Goal: Task Accomplishment & Management: Use online tool/utility

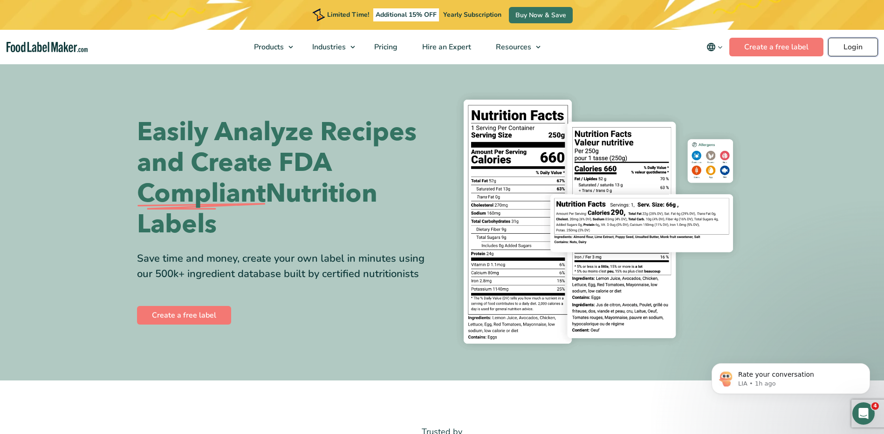
click at [851, 48] on link "Login" at bounding box center [853, 47] width 50 height 19
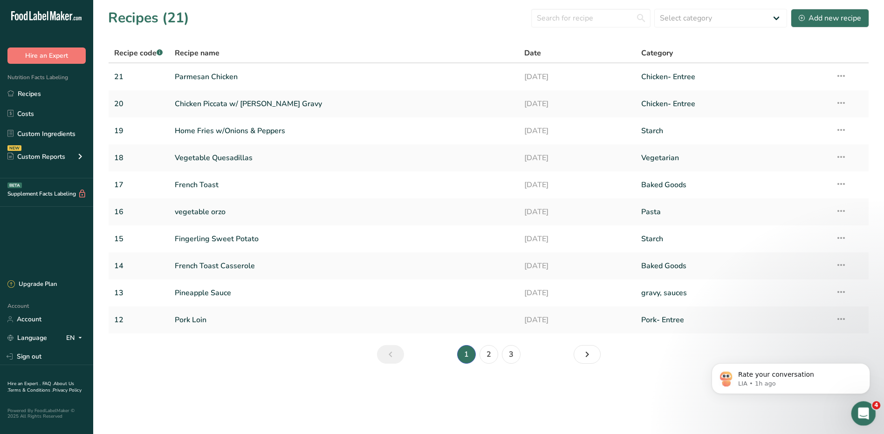
click at [861, 411] on icon "Open Intercom Messenger" at bounding box center [861, 412] width 15 height 15
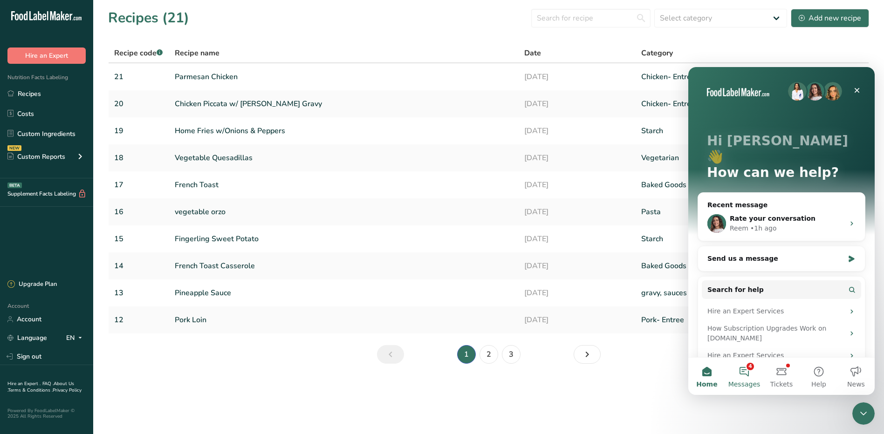
click at [750, 372] on button "4 Messages" at bounding box center [743, 376] width 37 height 37
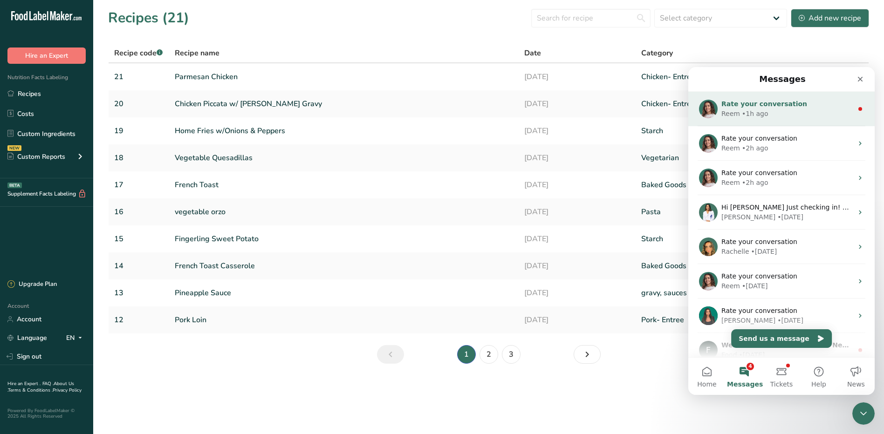
click at [771, 111] on div "Reem • 1h ago" at bounding box center [786, 114] width 131 height 10
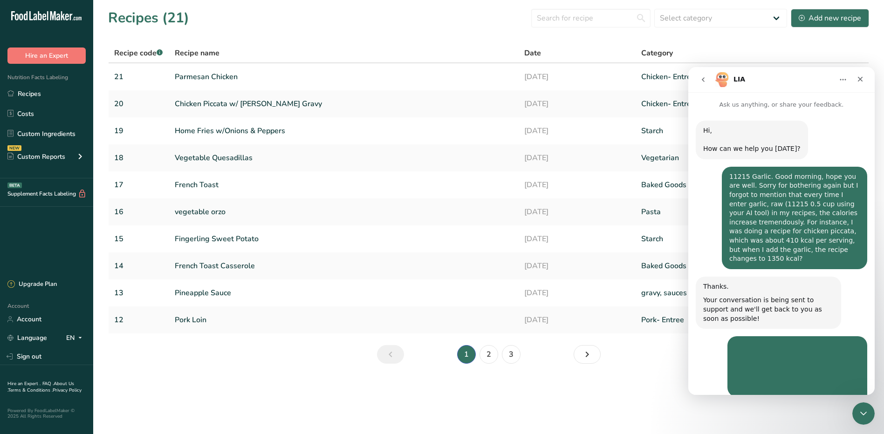
scroll to position [25, 0]
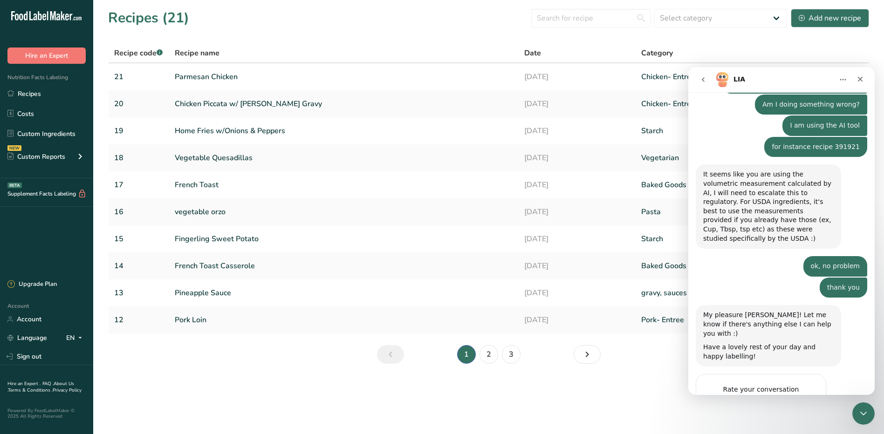
drag, startPoint x: 806, startPoint y: 348, endPoint x: 815, endPoint y: 353, distance: 9.8
click at [807, 402] on span "Amazing" at bounding box center [804, 408] width 13 height 13
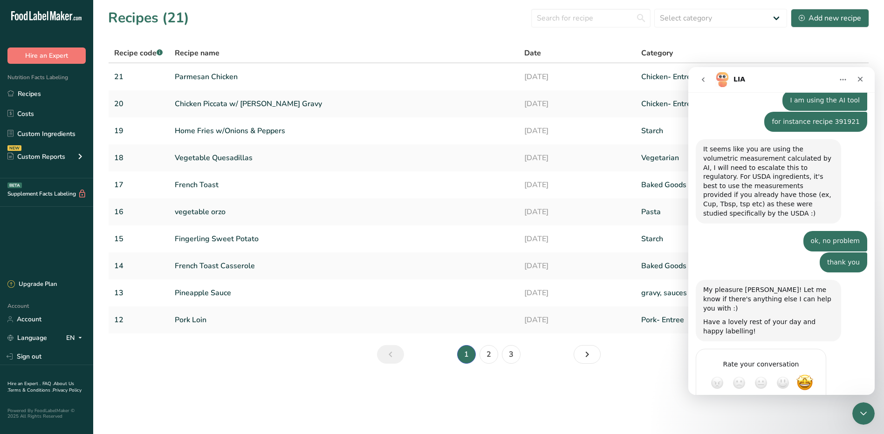
click at [806, 407] on div "Submit" at bounding box center [809, 416] width 19 height 19
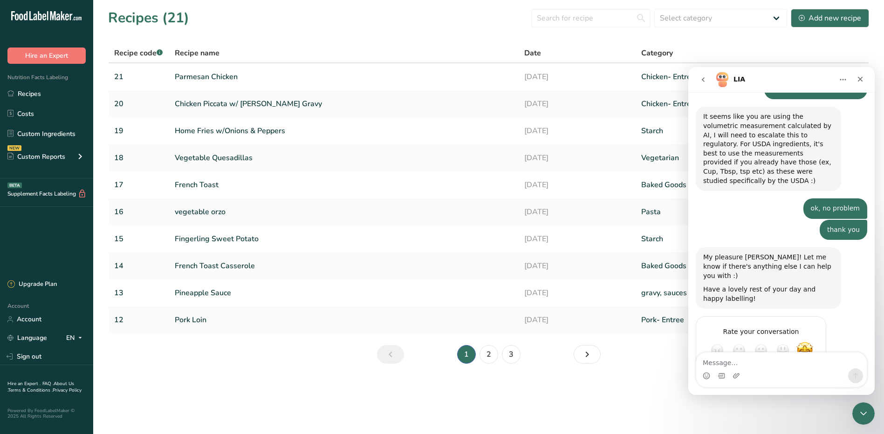
scroll to position [996, 0]
click at [707, 80] on button "go back" at bounding box center [703, 80] width 18 height 18
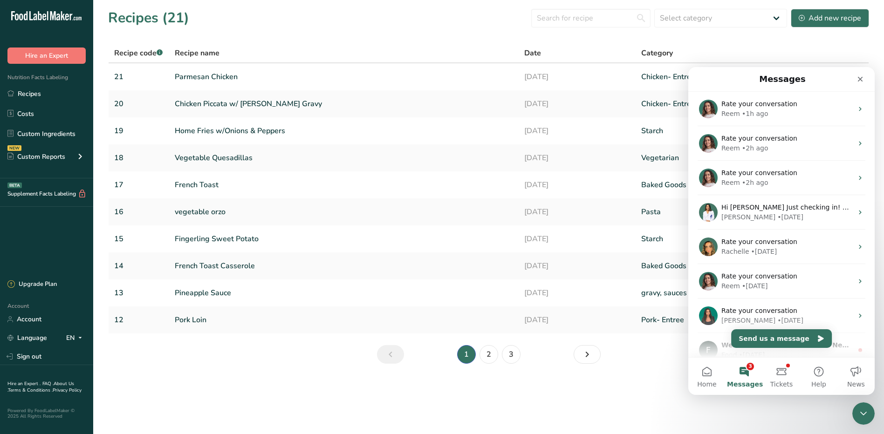
scroll to position [0, 0]
click at [779, 382] on span "Tickets" at bounding box center [781, 384] width 23 height 7
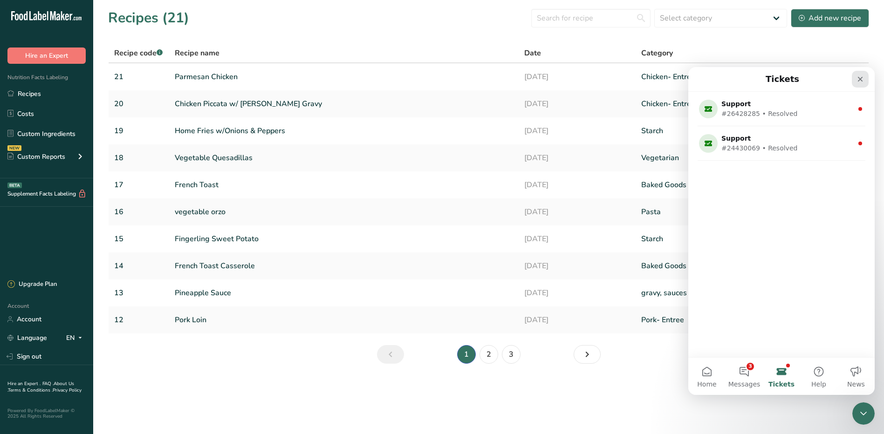
click at [863, 77] on icon "Close" at bounding box center [859, 78] width 7 height 7
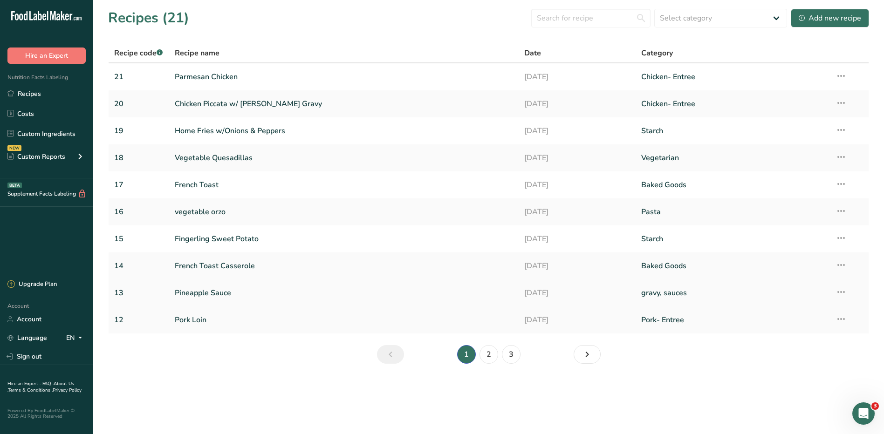
click at [216, 289] on link "Pineapple Sauce" at bounding box center [344, 293] width 339 height 20
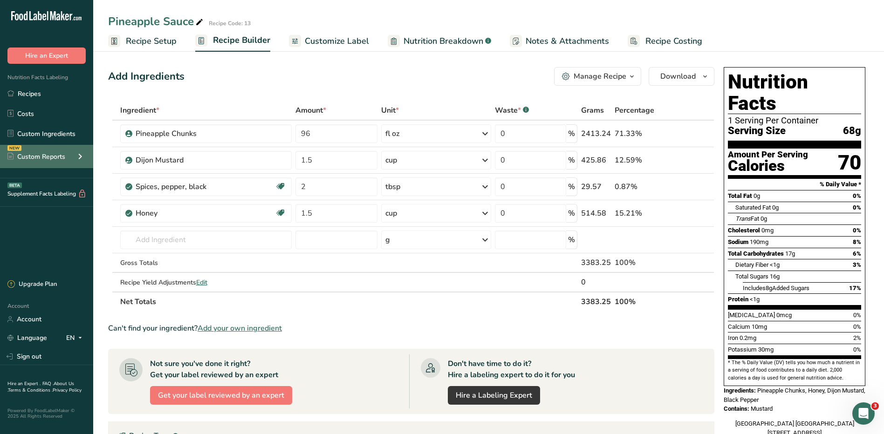
click at [38, 156] on div "Custom Reports" at bounding box center [36, 157] width 58 height 10
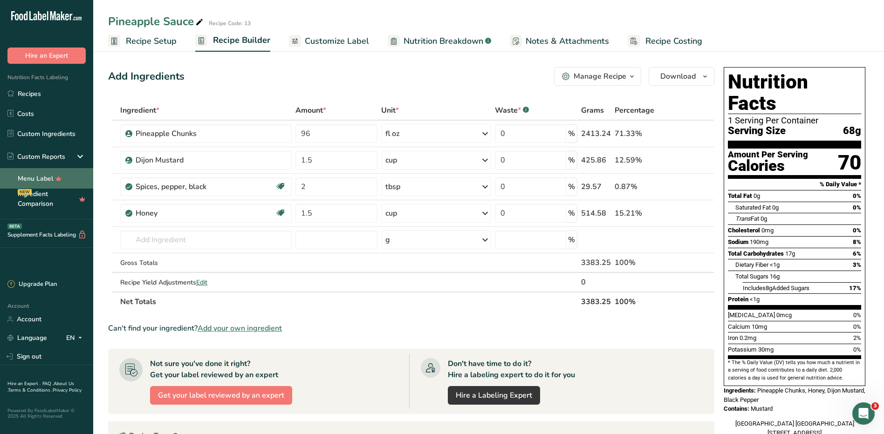
click at [49, 176] on link "Menu Label" at bounding box center [46, 178] width 93 height 20
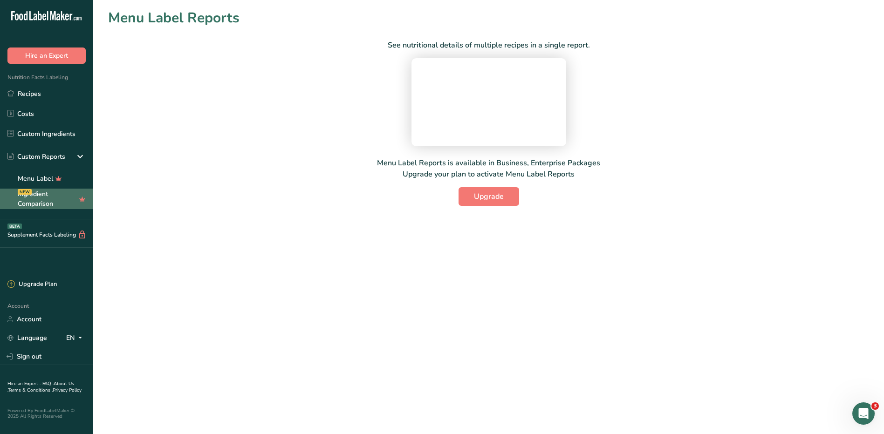
click at [47, 201] on link "Ingredient Comparison NEW" at bounding box center [46, 199] width 93 height 20
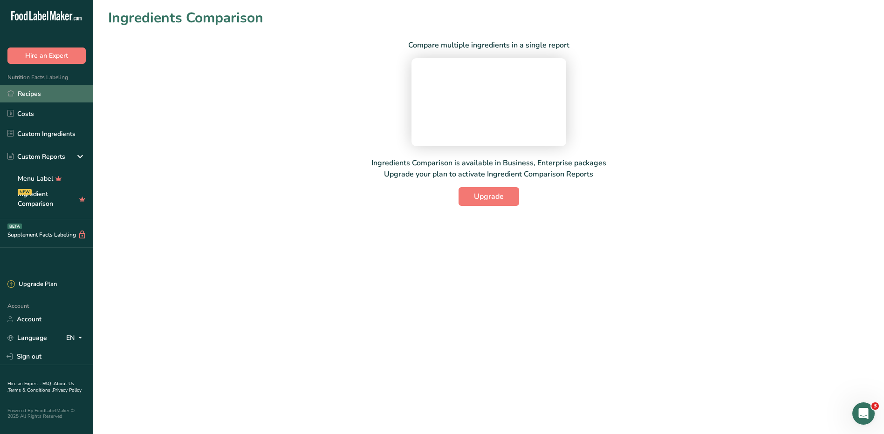
click at [42, 95] on link "Recipes" at bounding box center [46, 94] width 93 height 18
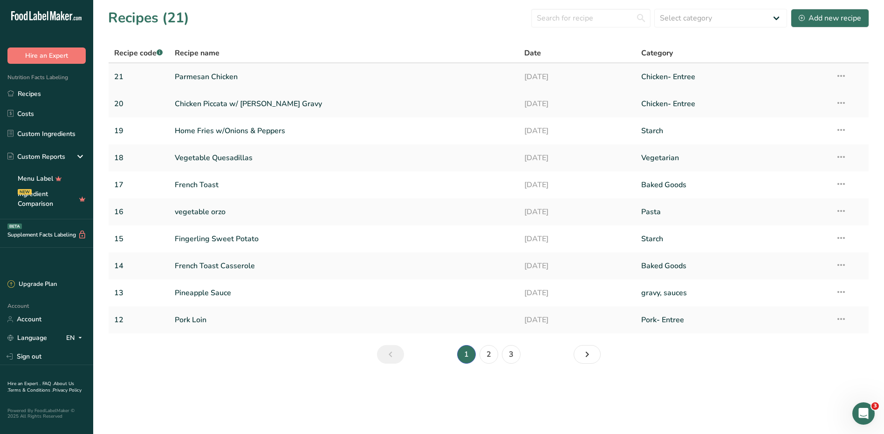
click at [204, 76] on link "Parmesan Chicken" at bounding box center [344, 77] width 339 height 20
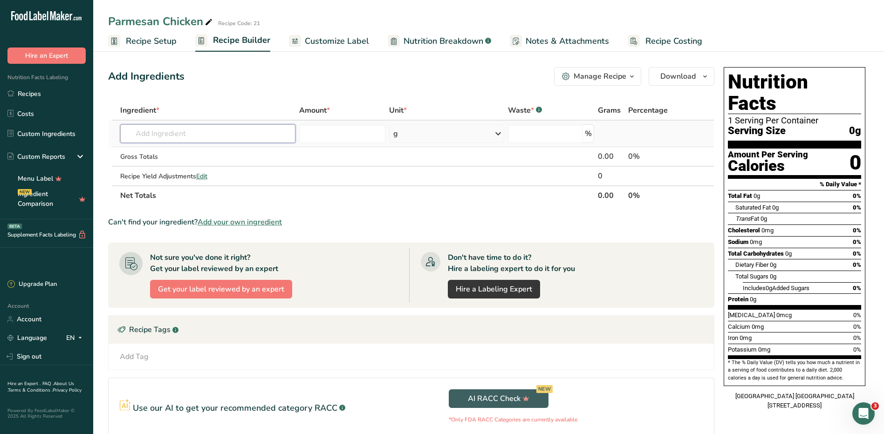
click at [227, 132] on input "text" at bounding box center [207, 133] width 175 height 19
click at [29, 97] on link "Recipes" at bounding box center [46, 94] width 93 height 18
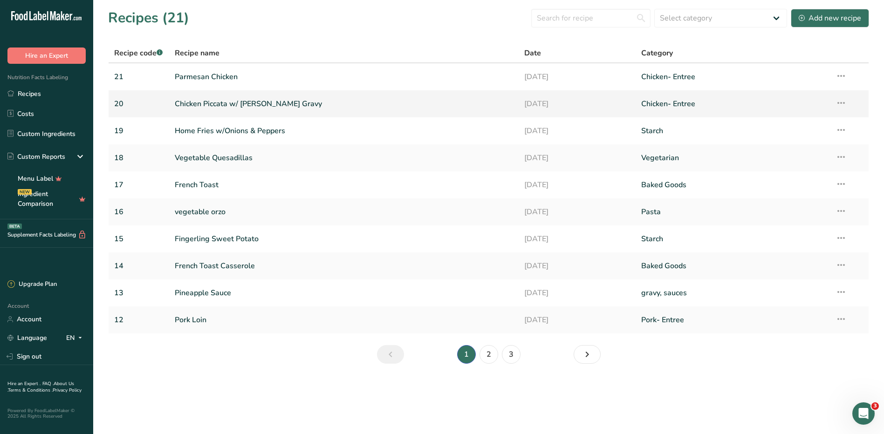
click at [243, 104] on link "Chicken Piccata w/ Lemon-Capper Gravy" at bounding box center [344, 104] width 339 height 20
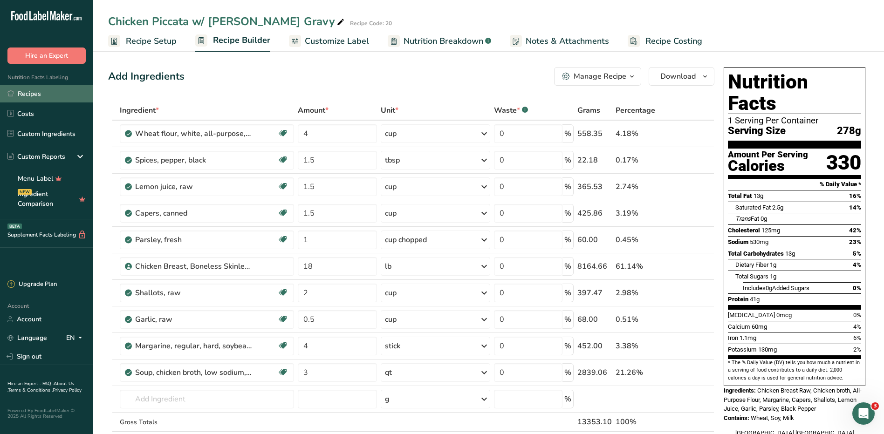
click at [42, 94] on link "Recipes" at bounding box center [46, 94] width 93 height 18
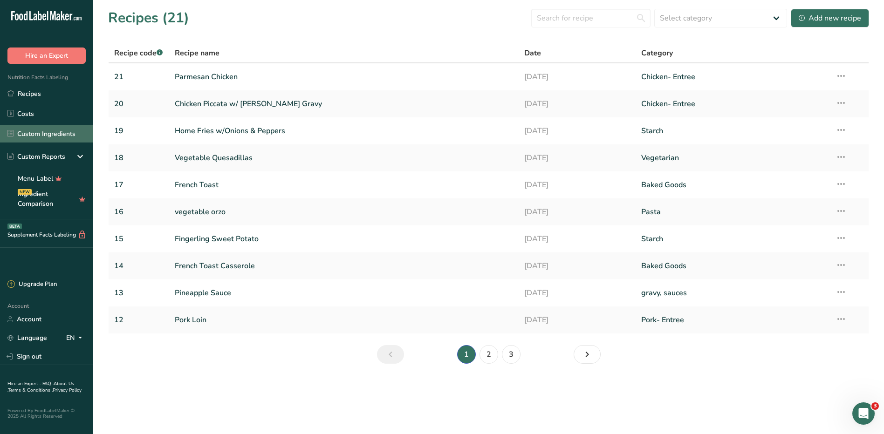
click at [54, 137] on link "Custom Ingredients" at bounding box center [46, 134] width 93 height 18
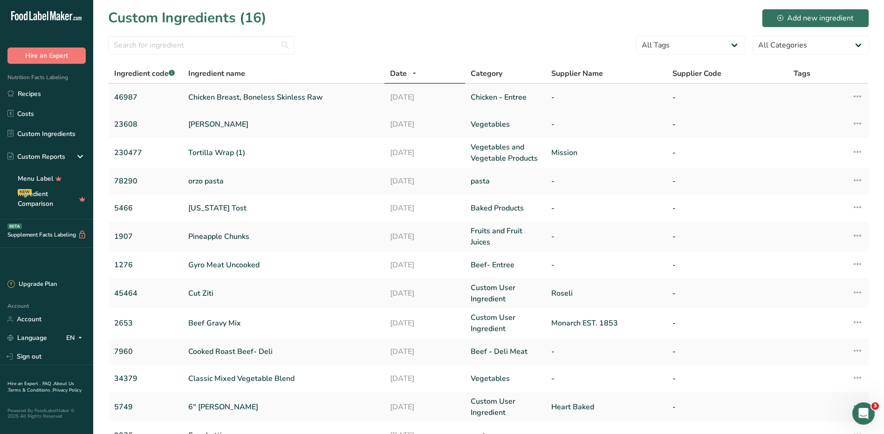
click at [240, 98] on link "Chicken Breast, Boneless Skinless Raw" at bounding box center [283, 97] width 191 height 11
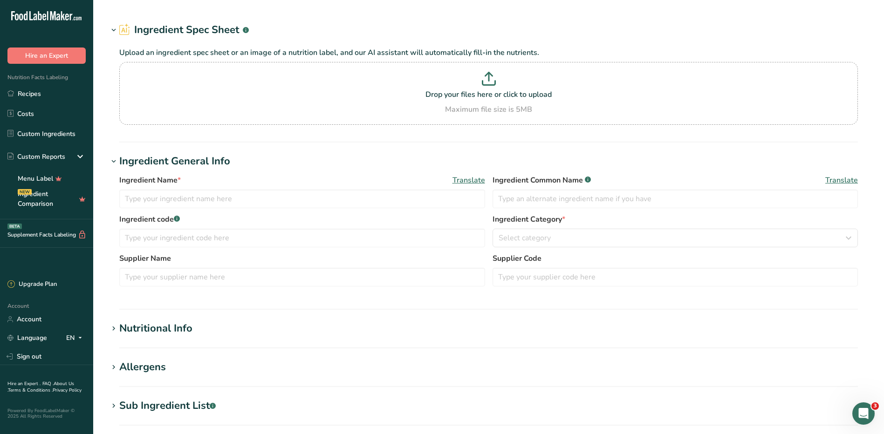
type input "Chicken Breast, Boneless Skinless Raw"
type input "Chicken Breast Raw"
type input "46987"
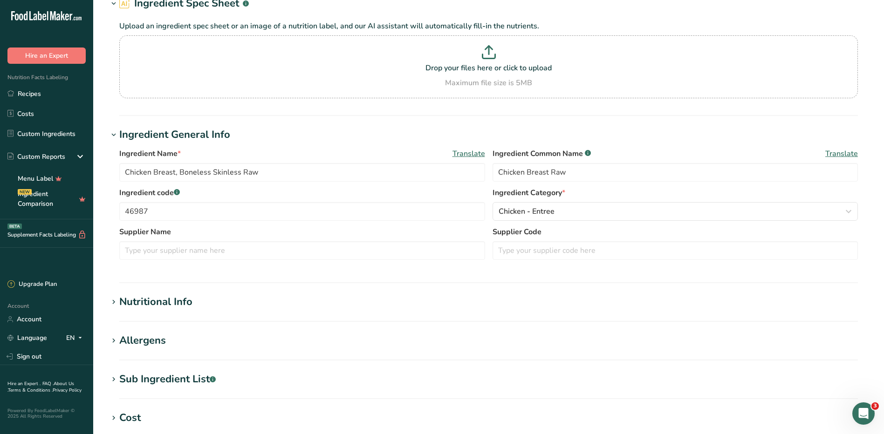
scroll to position [93, 0]
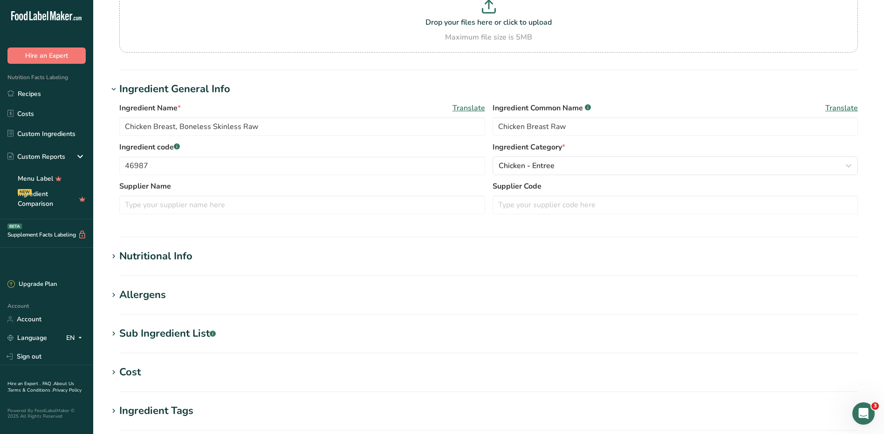
click at [210, 259] on h1 "Nutritional Info" at bounding box center [488, 256] width 761 height 15
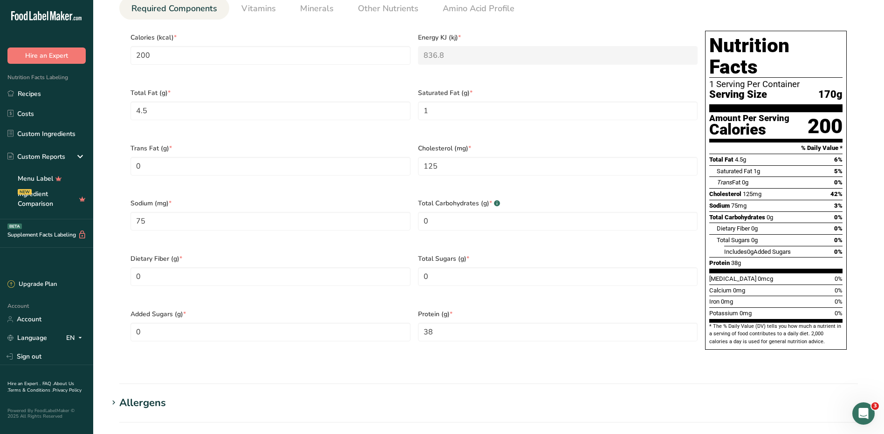
scroll to position [326, 0]
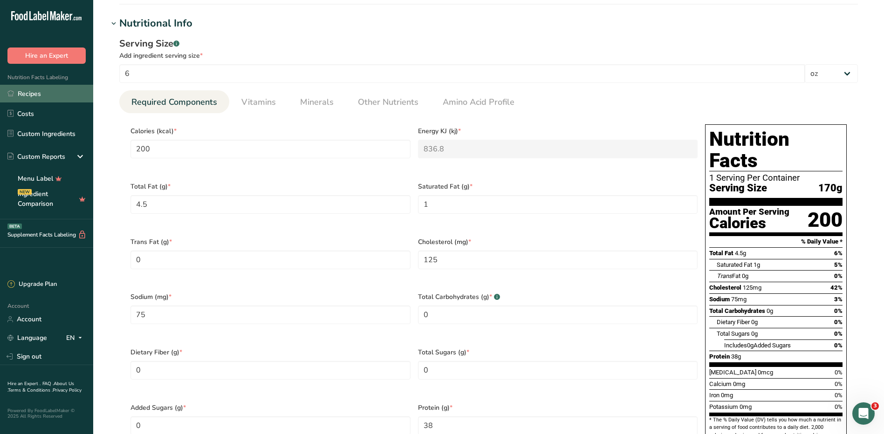
click at [39, 94] on link "Recipes" at bounding box center [46, 94] width 93 height 18
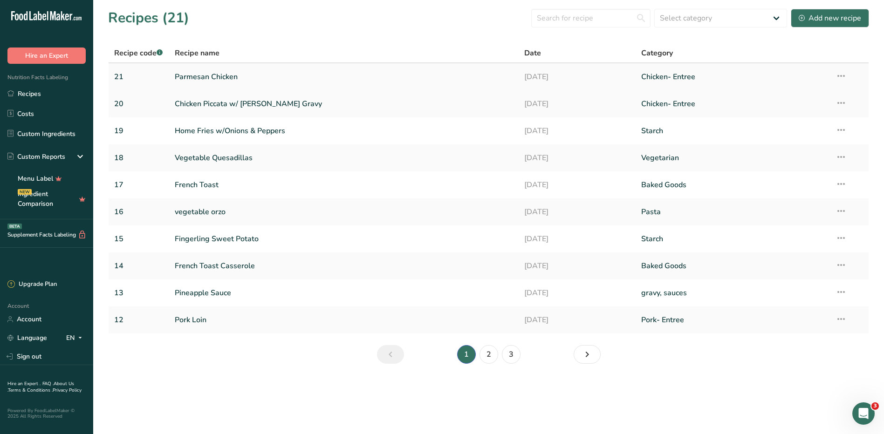
click at [204, 76] on link "Parmesan Chicken" at bounding box center [344, 77] width 339 height 20
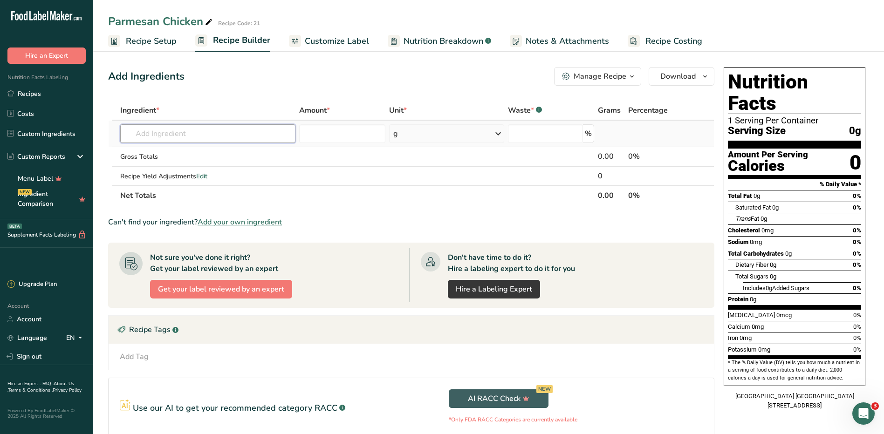
click at [176, 137] on input "text" at bounding box center [207, 133] width 175 height 19
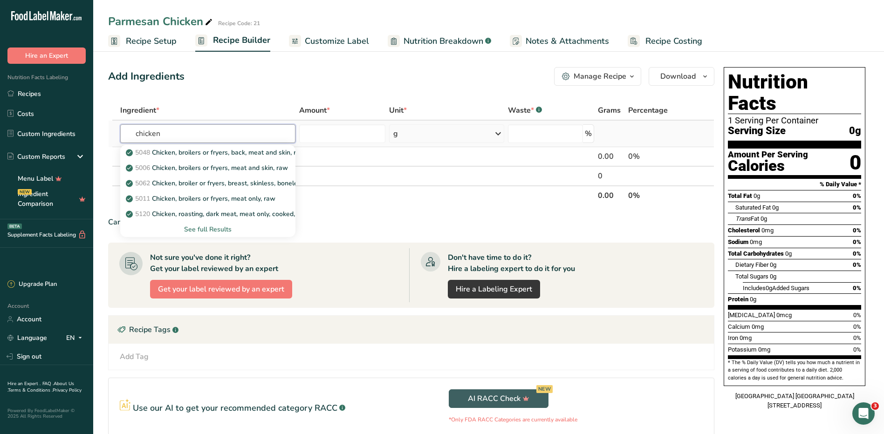
type input "chicken"
click at [216, 230] on div "See full Results" at bounding box center [208, 230] width 160 height 10
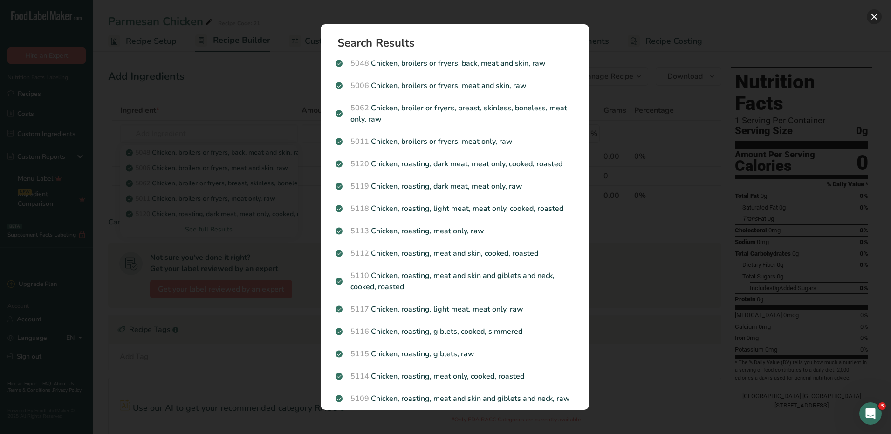
click at [869, 20] on button "Search results modal" at bounding box center [874, 16] width 15 height 15
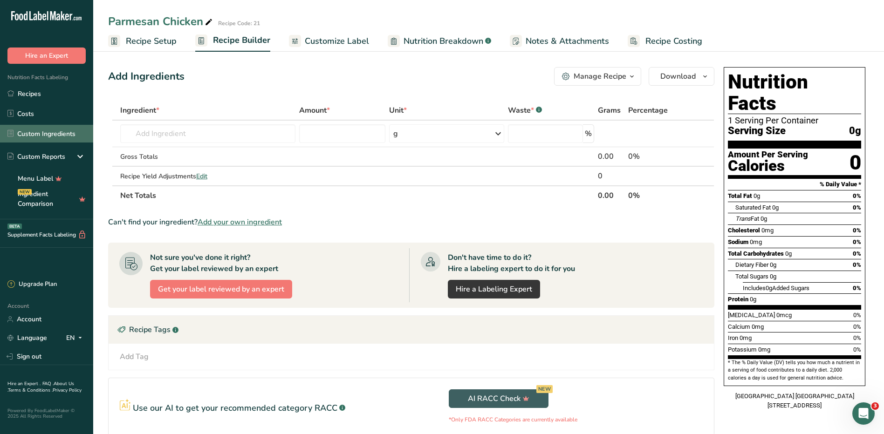
click at [23, 140] on link "Custom Ingredients" at bounding box center [46, 134] width 93 height 18
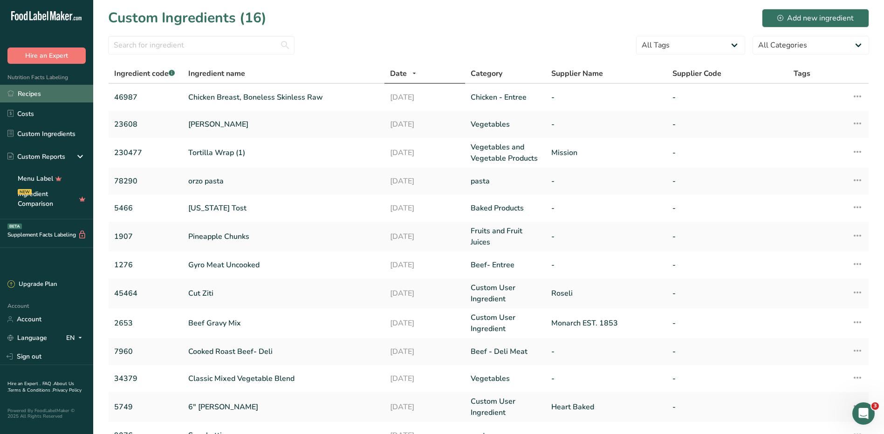
click at [35, 94] on link "Recipes" at bounding box center [46, 94] width 93 height 18
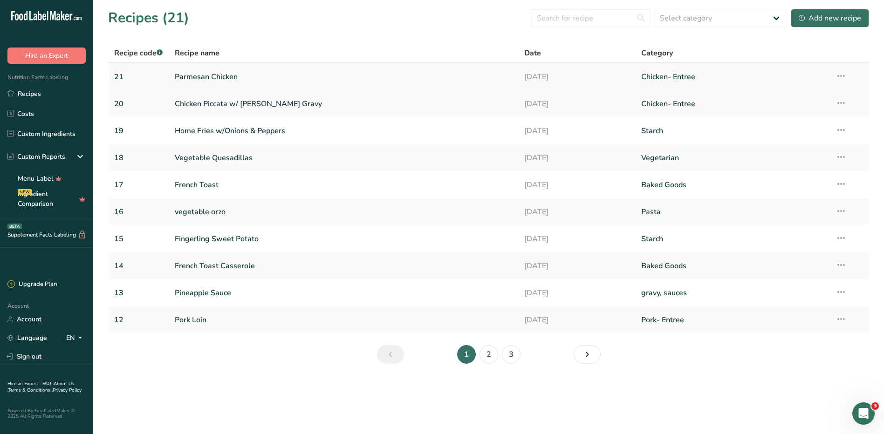
click at [191, 80] on link "Parmesan Chicken" at bounding box center [344, 77] width 339 height 20
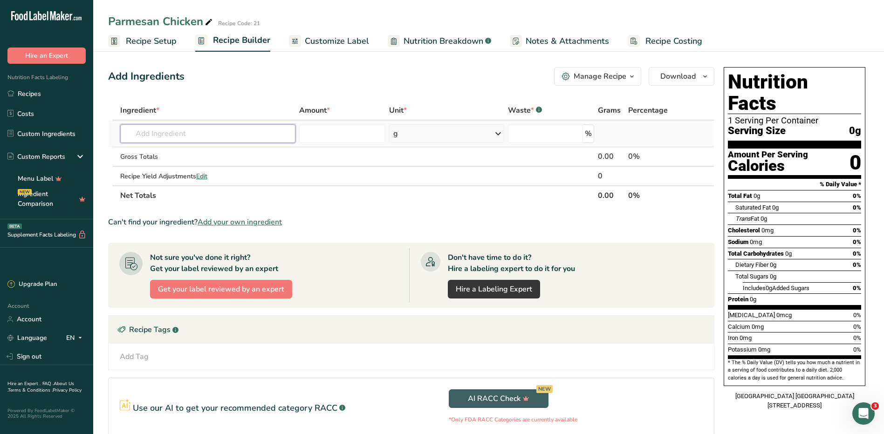
click at [176, 132] on input "text" at bounding box center [207, 133] width 175 height 19
type input "4698"
click at [182, 153] on p "46987 Chicken Breast, Boneless Skinless Raw" at bounding box center [201, 153] width 146 height 10
type input "Chicken Breast, Boneless Skinless Raw"
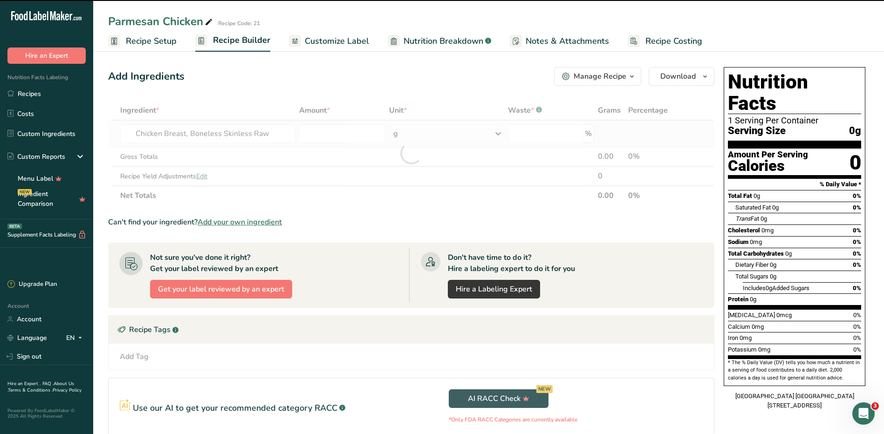
type input "0"
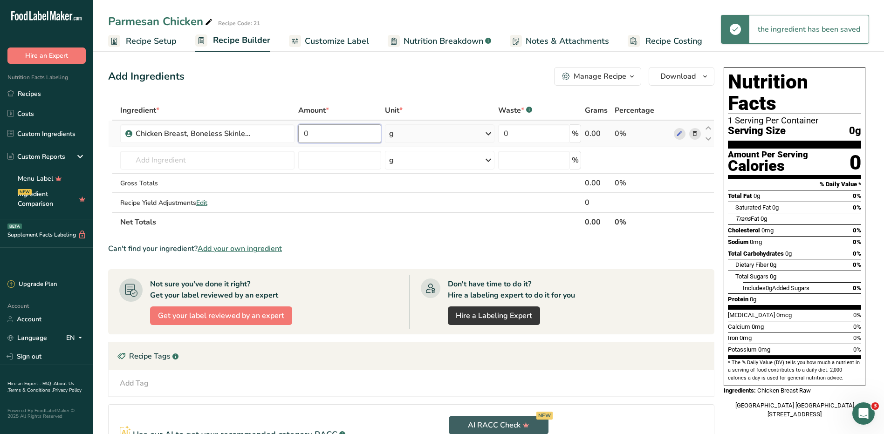
click at [340, 133] on input "0" at bounding box center [339, 133] width 82 height 19
type input "19"
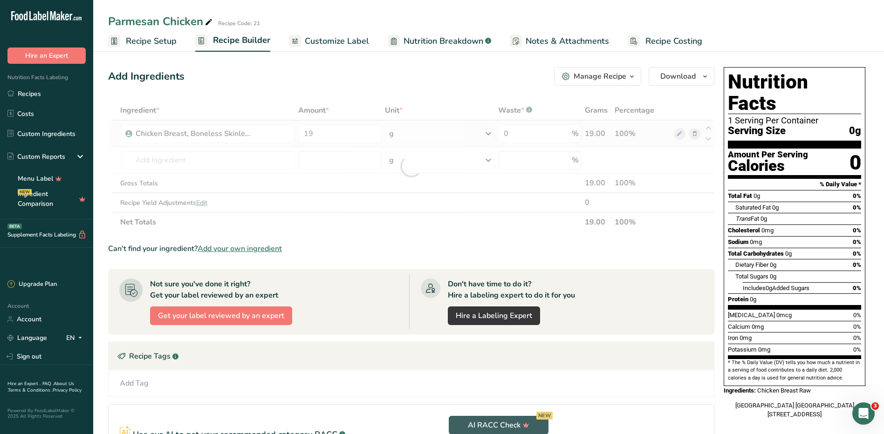
click at [437, 133] on div "Ingredient * Amount * Unit * Waste * .a-a{fill:#347362;}.b-a{fill:#fff;} Grams …" at bounding box center [411, 166] width 606 height 131
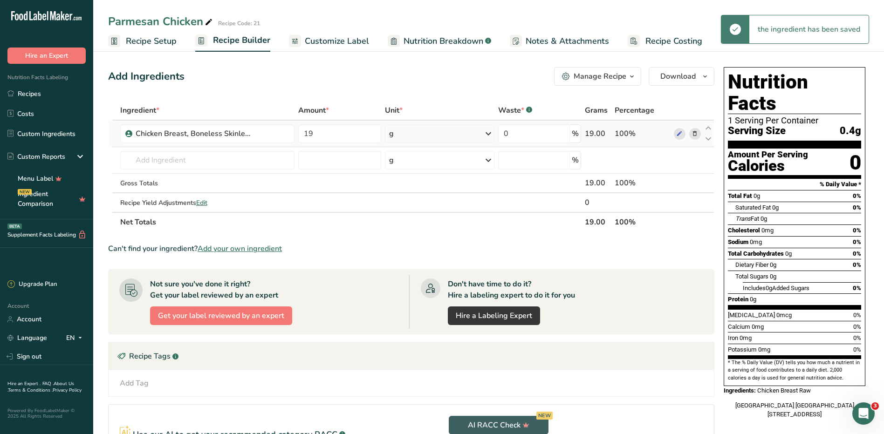
click at [437, 133] on div "g" at bounding box center [439, 133] width 109 height 19
click at [412, 205] on div "See more" at bounding box center [429, 208] width 78 height 10
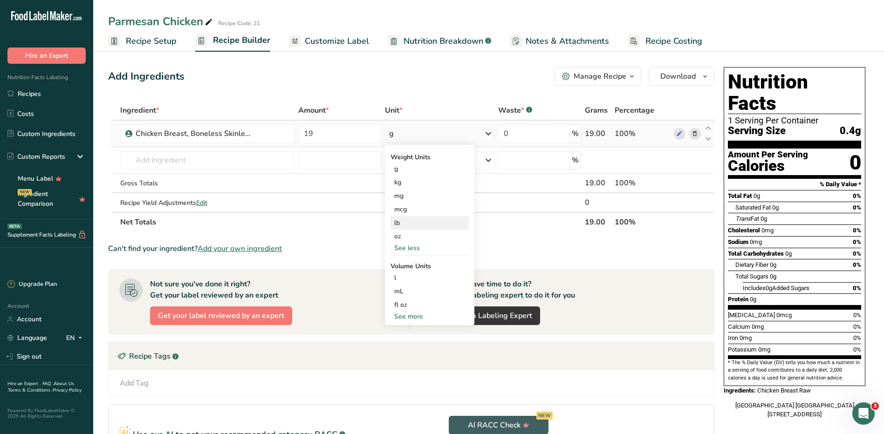
click at [413, 223] on div "lb" at bounding box center [429, 223] width 78 height 14
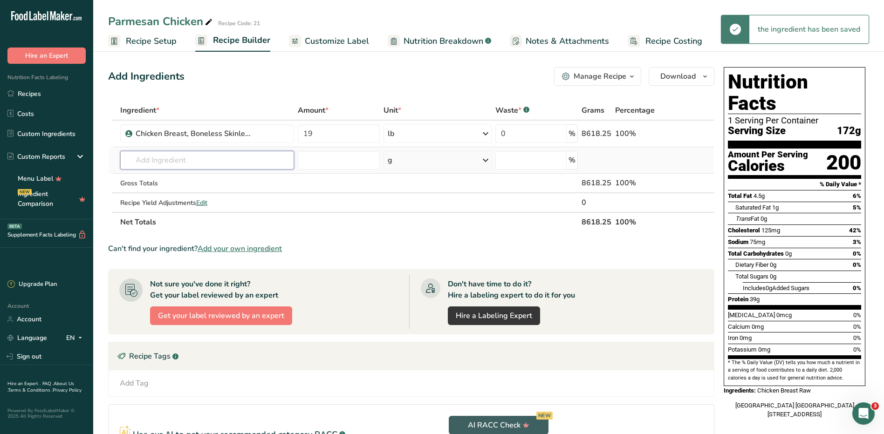
click at [165, 161] on input "text" at bounding box center [207, 160] width 174 height 19
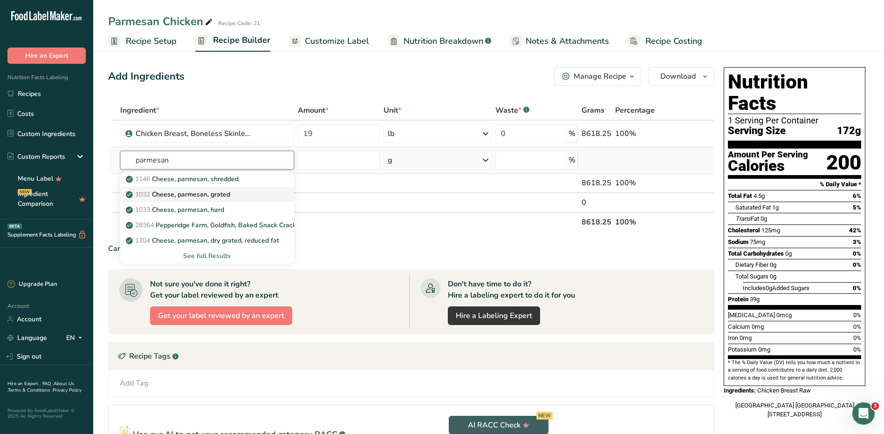
type input "parmesan"
click at [224, 190] on p "1032 Cheese, parmesan, grated" at bounding box center [179, 195] width 102 height 10
type input "Cheese, parmesan, grated"
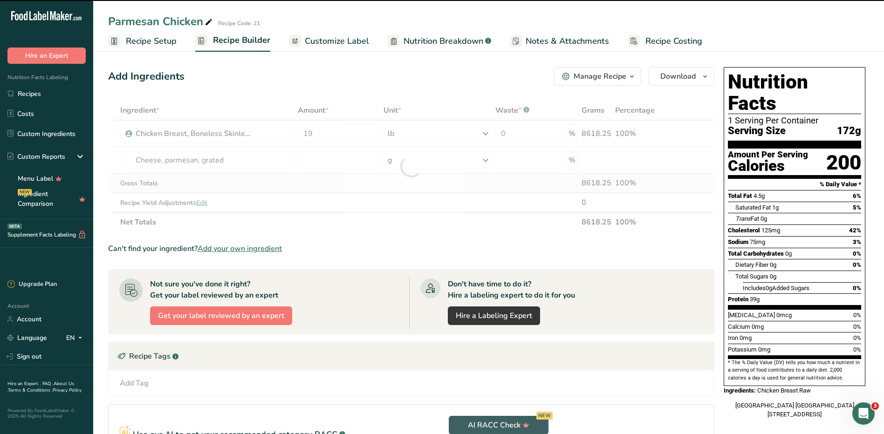
type input "0"
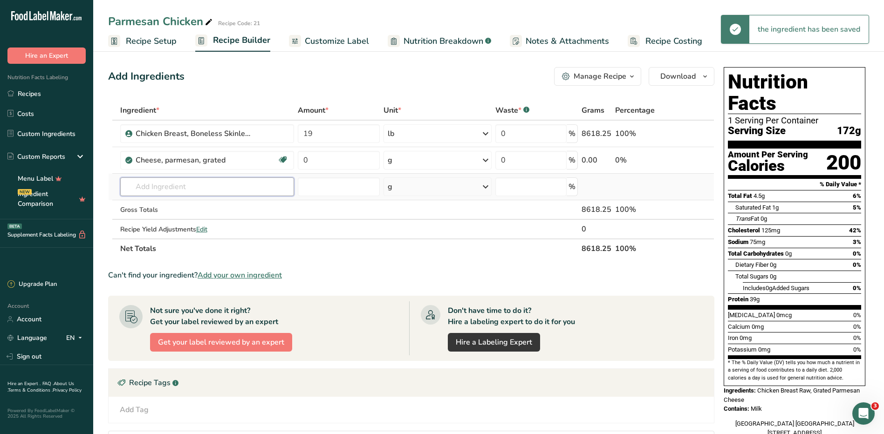
click at [231, 191] on input "text" at bounding box center [207, 187] width 174 height 19
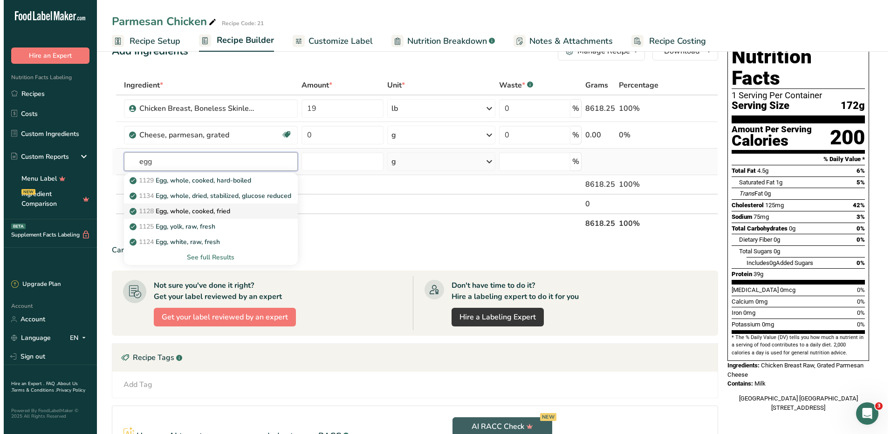
scroll to position [47, 0]
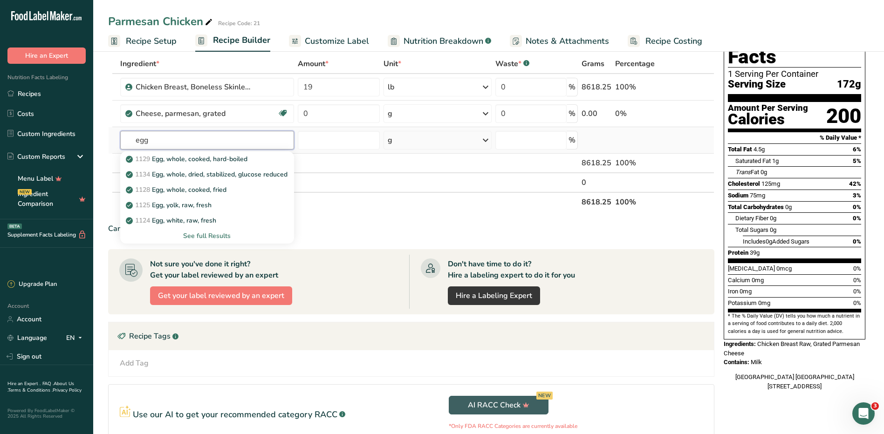
type input "egg"
click at [215, 234] on div "See full Results" at bounding box center [207, 236] width 159 height 10
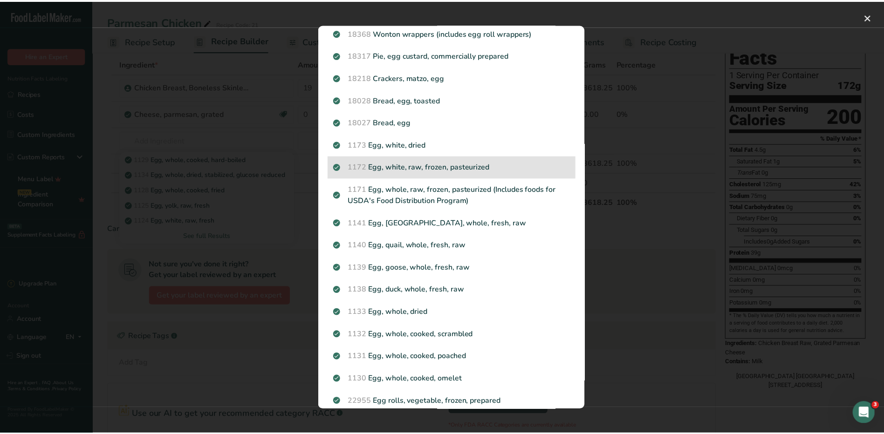
scroll to position [837, 0]
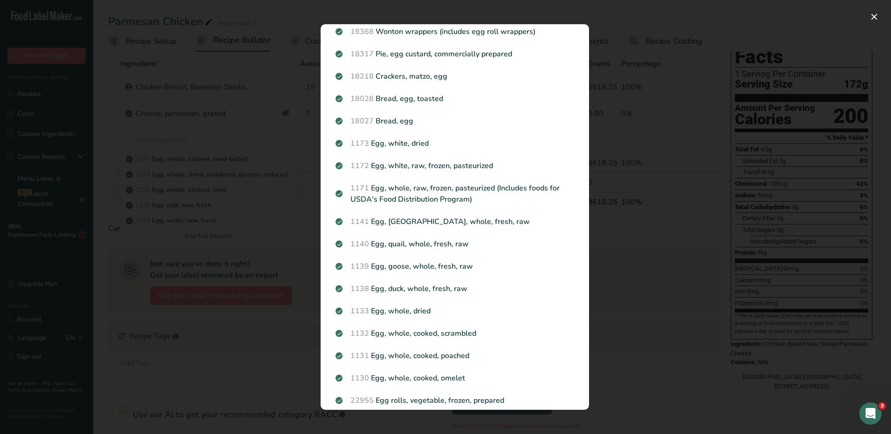
click at [602, 45] on div "Search Results 1129 Egg, whole, cooked, hard-boiled 1134 Egg, whole, dried, sta…" at bounding box center [455, 217] width 298 height 416
click at [877, 14] on button "Search results modal" at bounding box center [874, 16] width 15 height 15
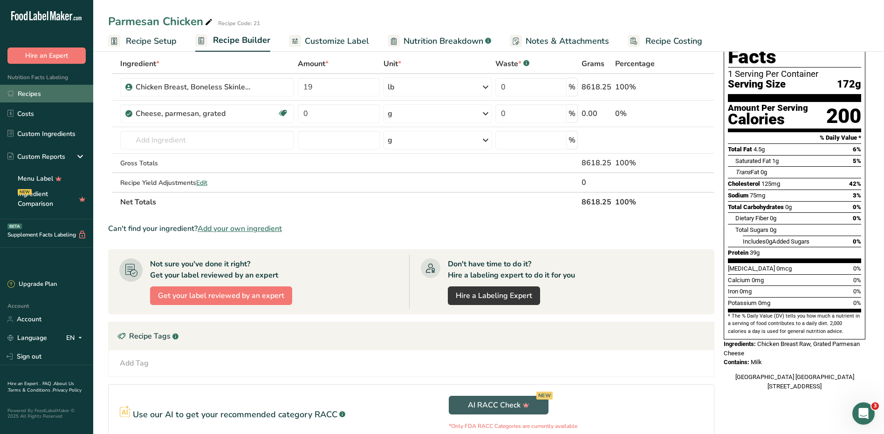
click at [40, 96] on link "Recipes" at bounding box center [46, 94] width 93 height 18
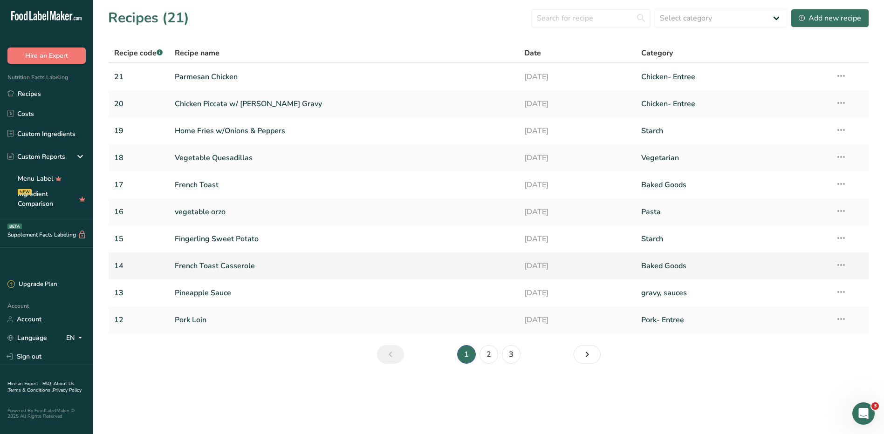
click at [209, 268] on link "French Toast Casserole" at bounding box center [344, 266] width 339 height 20
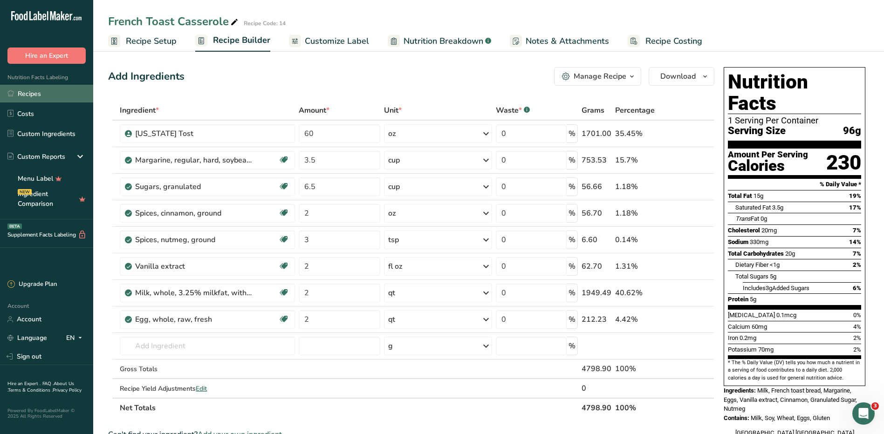
click at [30, 91] on link "Recipes" at bounding box center [46, 94] width 93 height 18
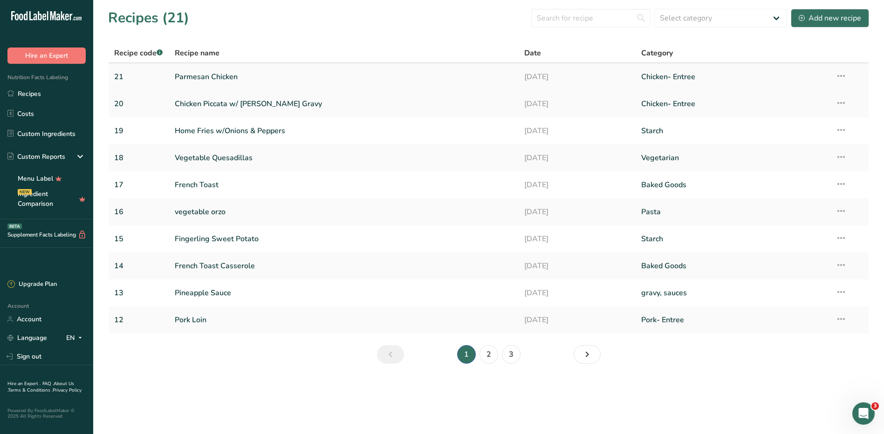
click at [214, 76] on link "Parmesan Chicken" at bounding box center [344, 77] width 339 height 20
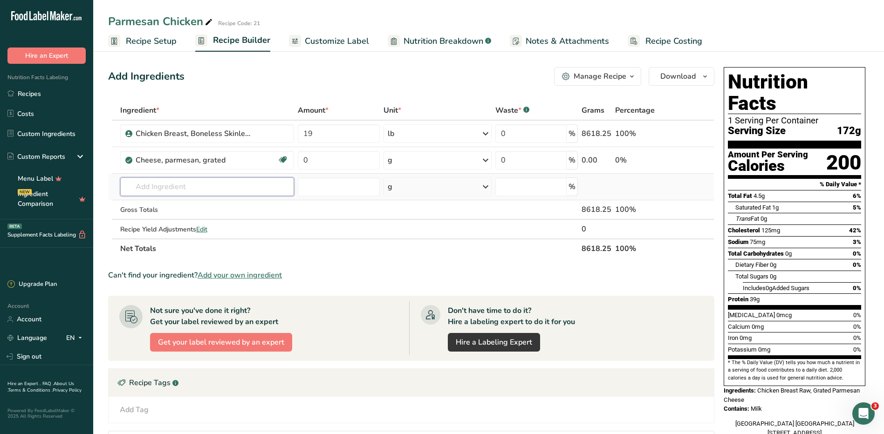
click at [197, 185] on input "text" at bounding box center [207, 187] width 174 height 19
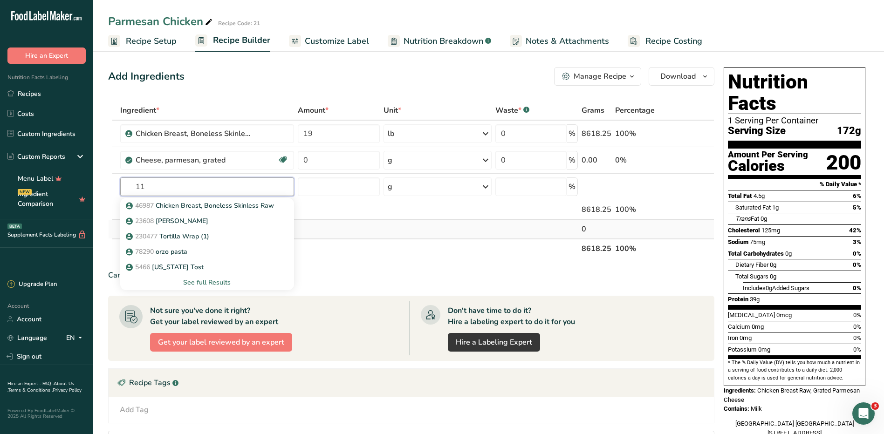
type input "1"
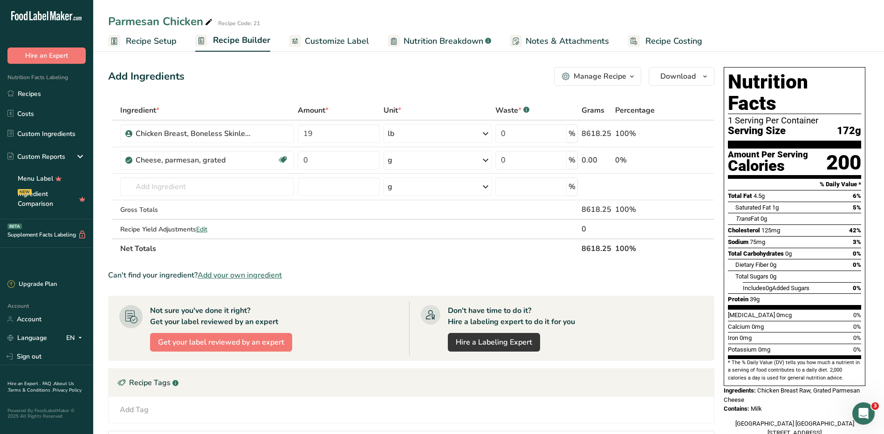
click at [314, 266] on section "Ingredient * Amount * Unit * Waste * .a-a{fill:#347362;}.b-a{fill:#fff;} Grams …" at bounding box center [411, 324] width 606 height 446
click at [232, 188] on input "text" at bounding box center [207, 187] width 174 height 19
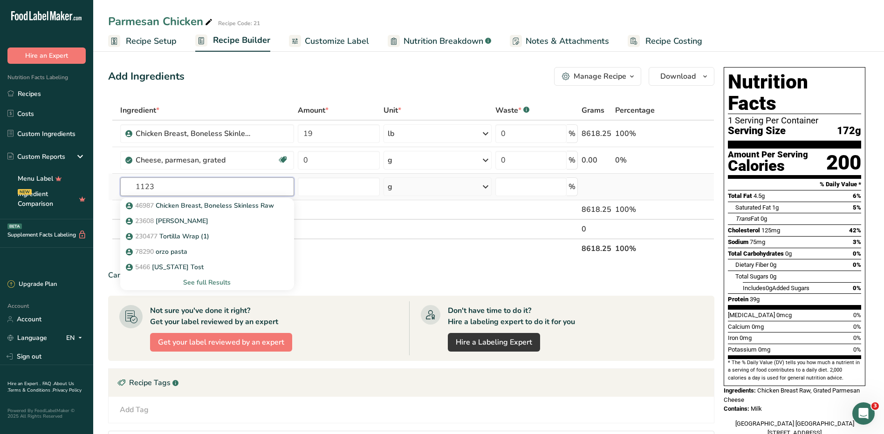
type input "1123"
click at [209, 282] on div "See full Results" at bounding box center [207, 283] width 159 height 10
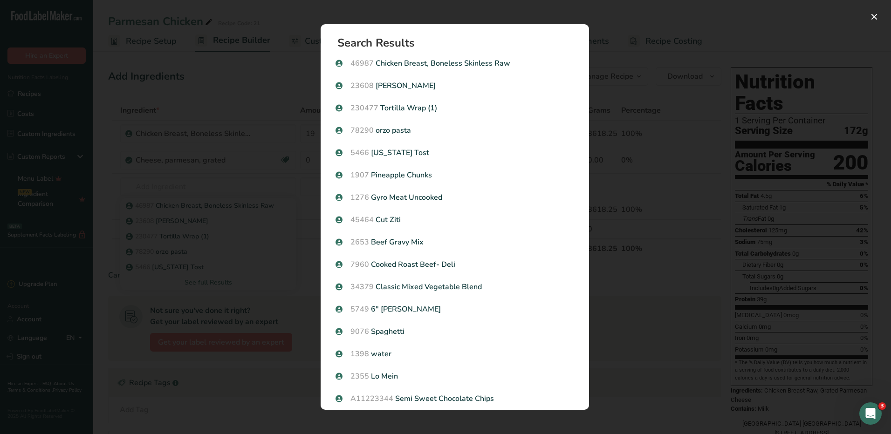
click at [636, 237] on div "Search results modal" at bounding box center [445, 217] width 891 height 434
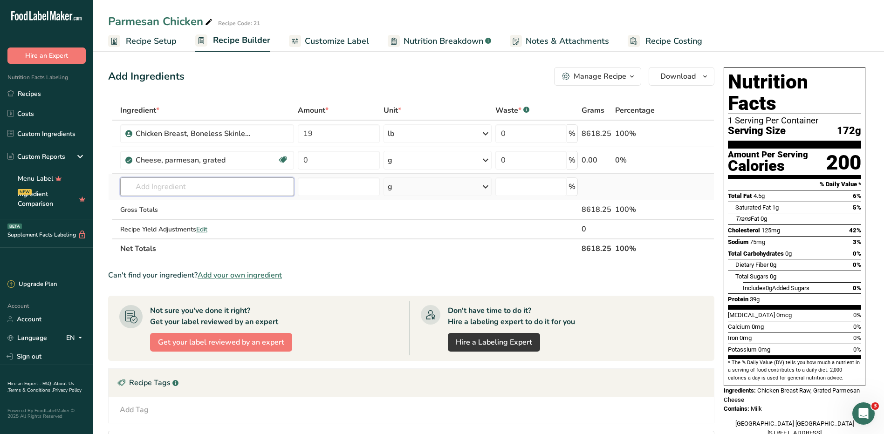
click at [191, 189] on input "text" at bounding box center [207, 187] width 174 height 19
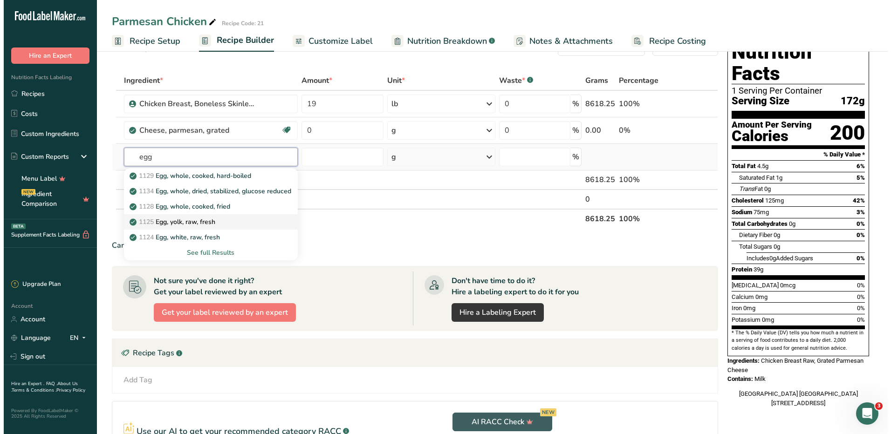
scroll to position [47, 0]
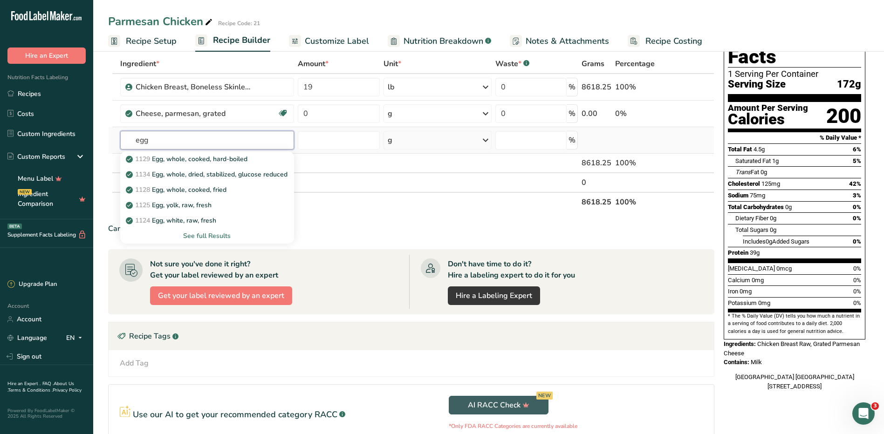
type input "egg"
click at [216, 236] on div "See full Results" at bounding box center [207, 236] width 159 height 10
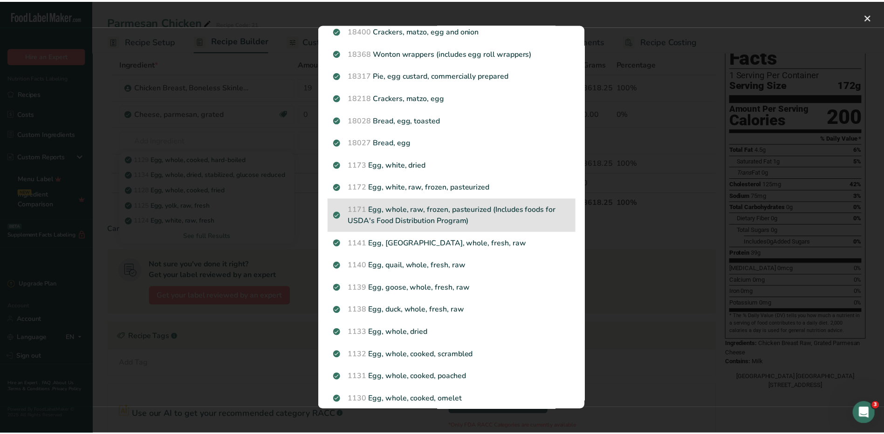
scroll to position [837, 0]
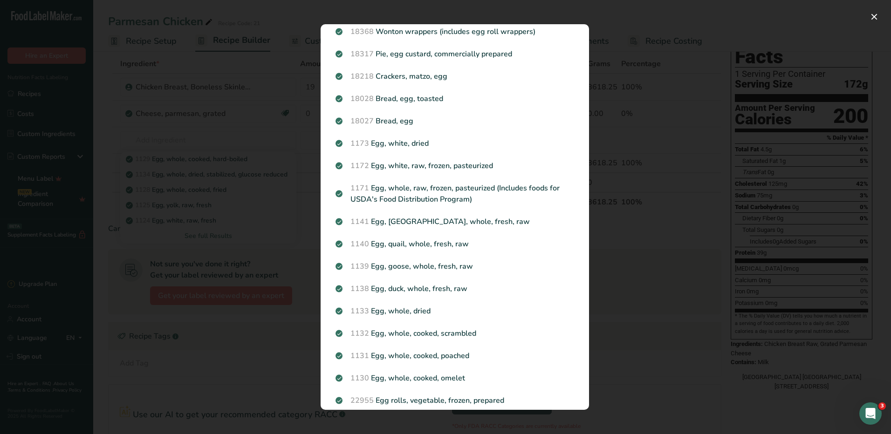
click at [697, 156] on div "Search results modal" at bounding box center [445, 217] width 891 height 434
